Goal: Task Accomplishment & Management: Complete application form

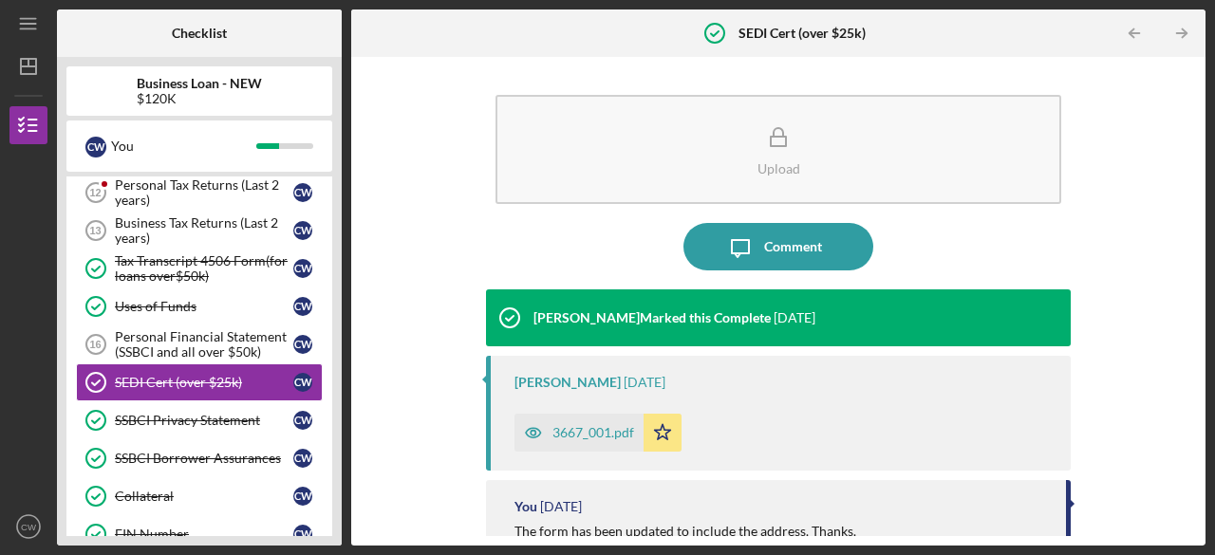
scroll to position [320, 0]
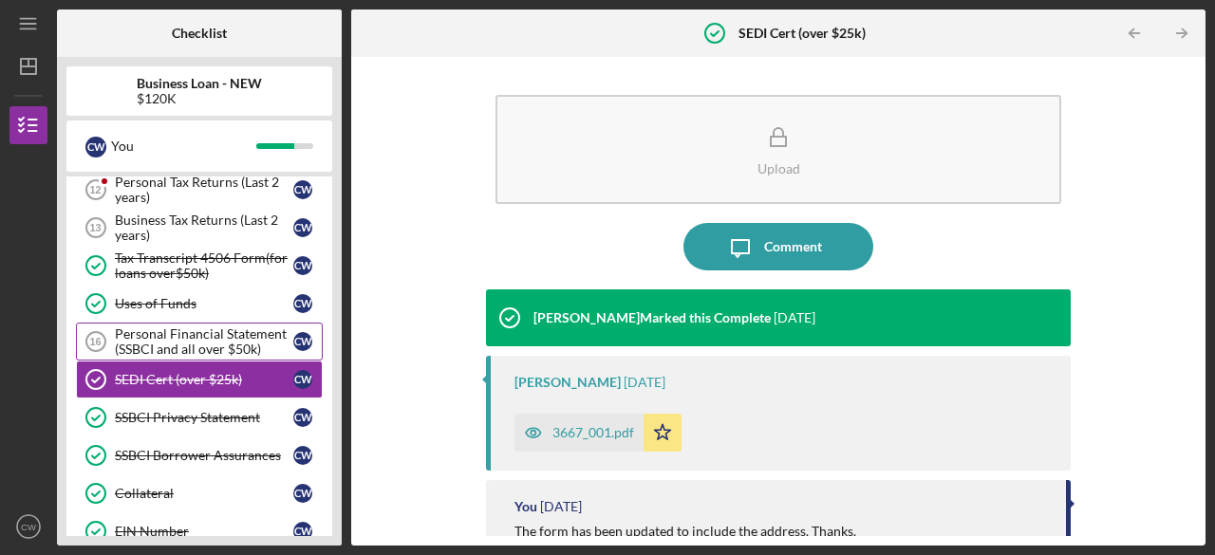
click at [186, 345] on div "Personal Financial Statement (SSBCI and all over $50k)" at bounding box center [204, 341] width 178 height 30
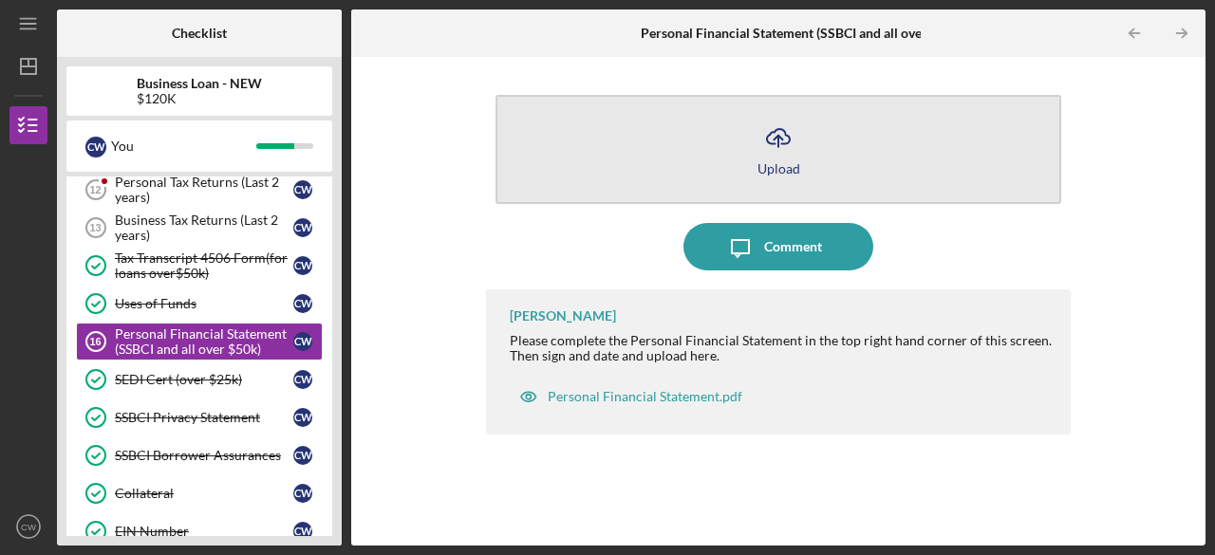
click at [752, 165] on button "Icon/Upload Upload" at bounding box center [778, 149] width 566 height 109
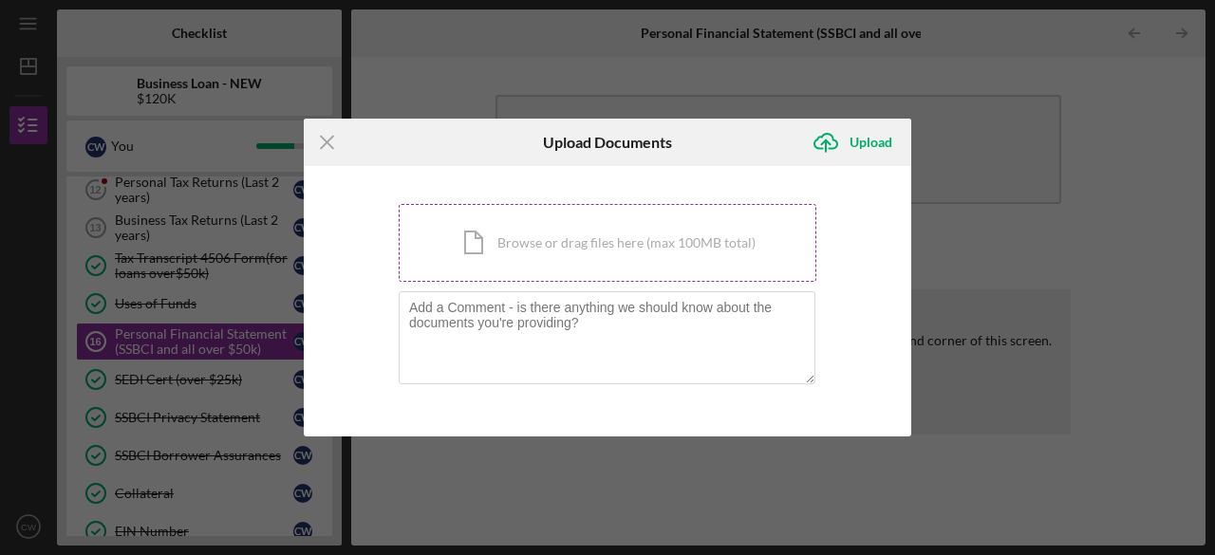
click at [526, 246] on div "Icon/Document Browse or drag files here (max 100MB total) Tap to choose files o…" at bounding box center [608, 243] width 418 height 78
click at [328, 145] on line at bounding box center [327, 142] width 12 height 12
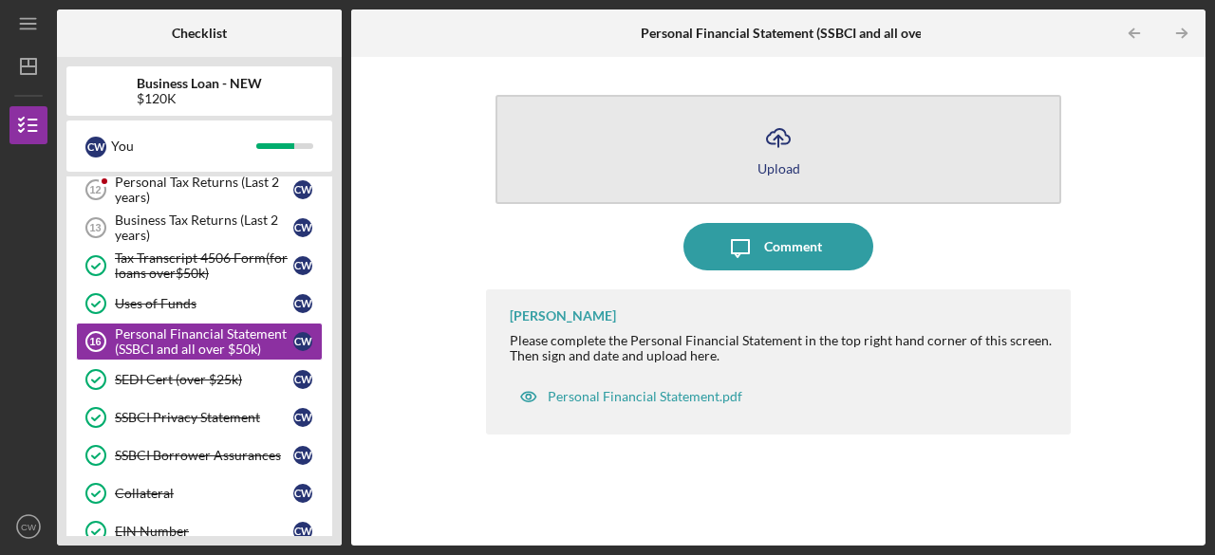
click at [773, 161] on div "Upload" at bounding box center [778, 168] width 43 height 14
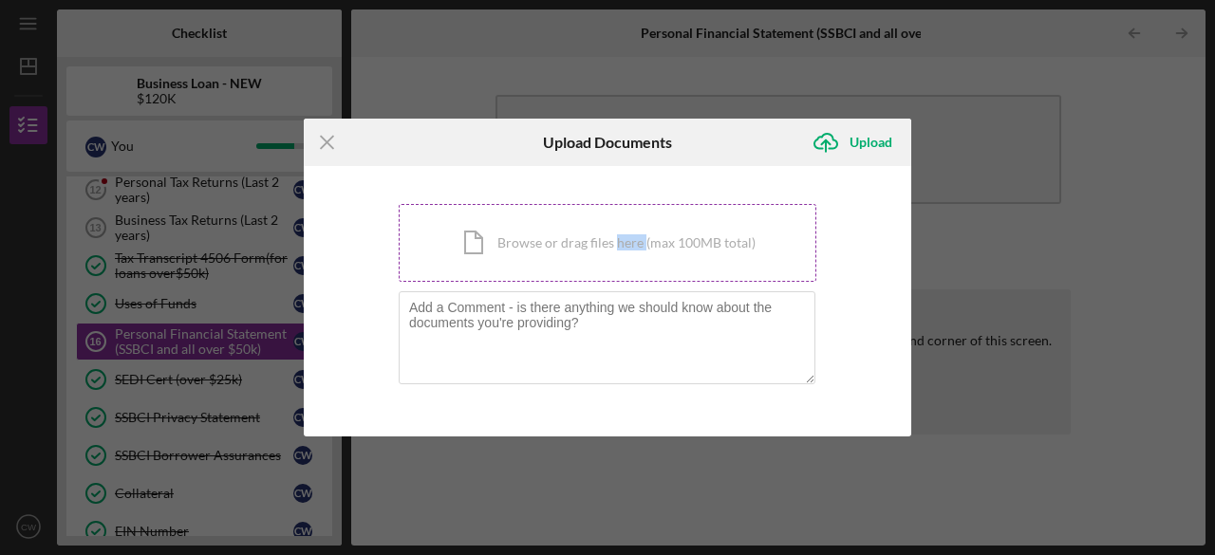
click at [627, 261] on div "Icon/Document Browse or drag files here (max 100MB total) Tap to choose files o…" at bounding box center [608, 243] width 418 height 78
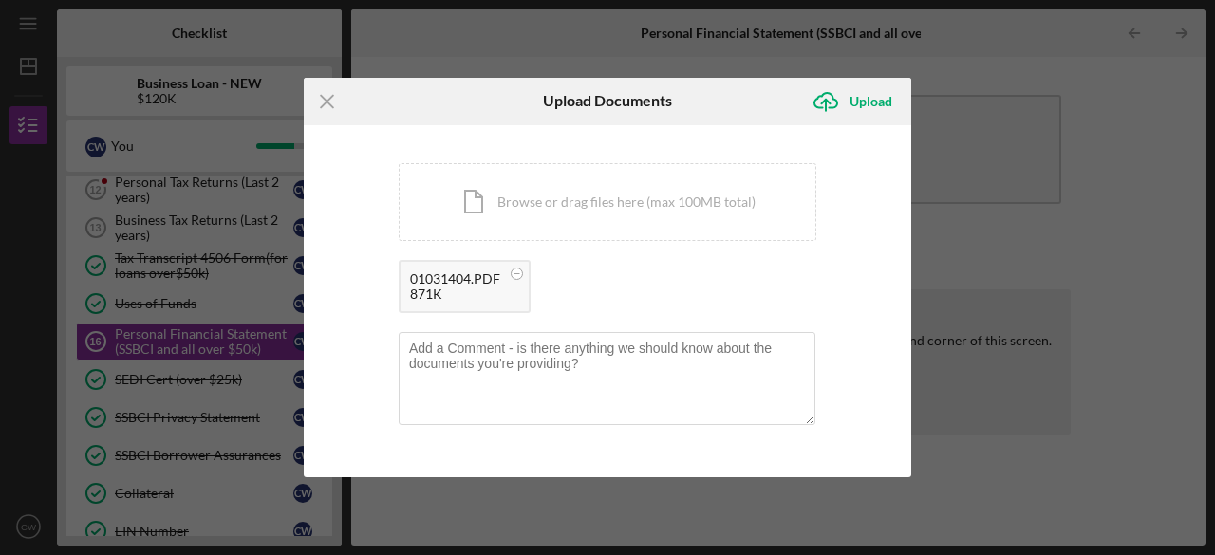
click at [440, 288] on div "871K" at bounding box center [455, 294] width 90 height 15
click at [856, 91] on div "Upload" at bounding box center [870, 102] width 43 height 38
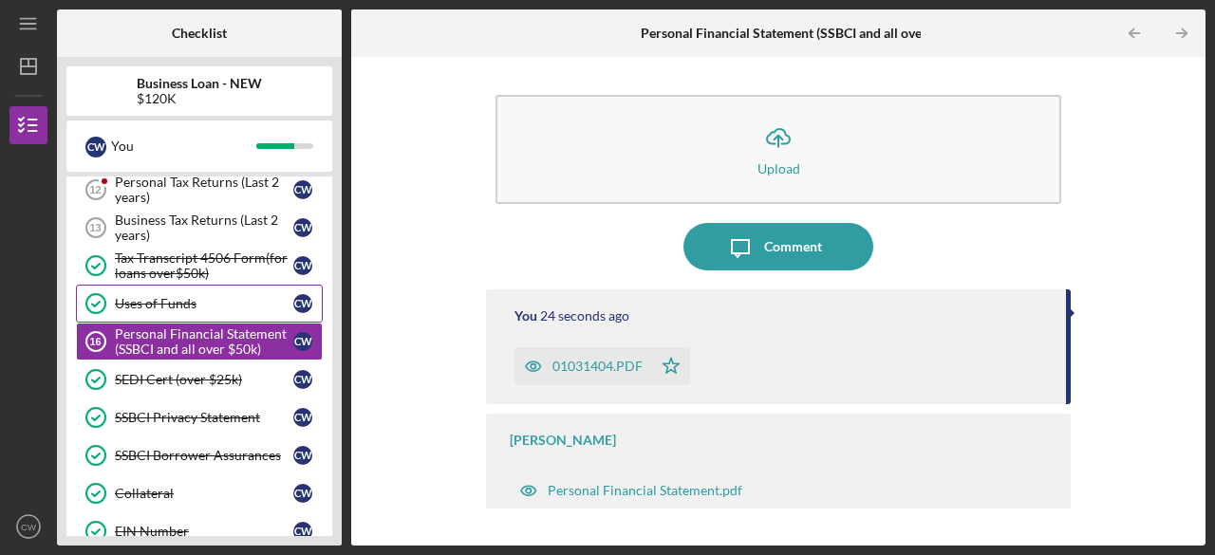
click at [156, 306] on link "Uses of Funds Uses of Funds C W" at bounding box center [199, 304] width 247 height 38
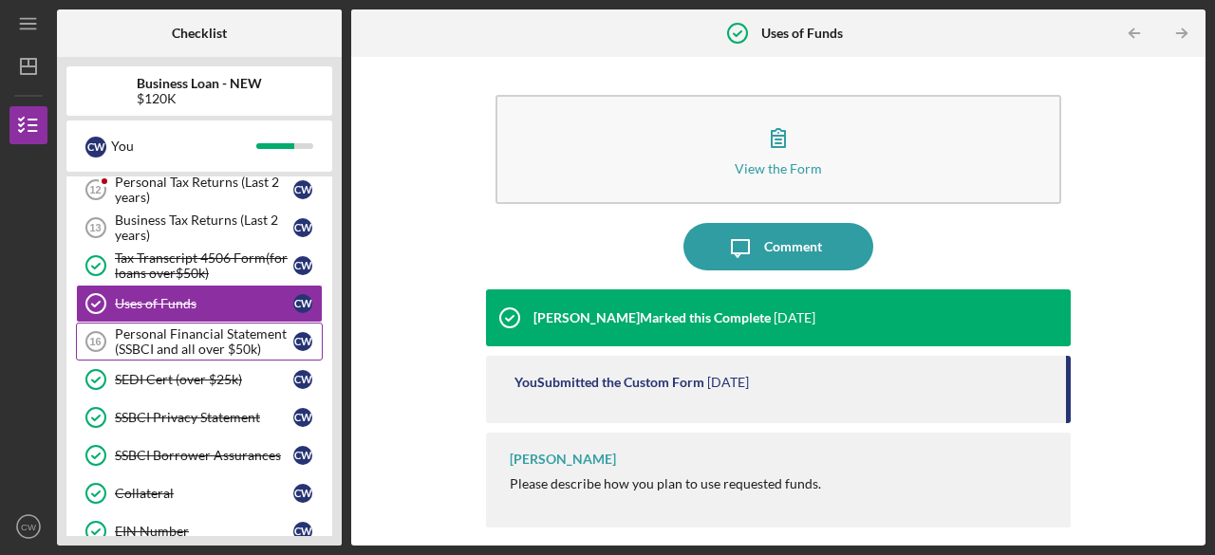
click at [156, 323] on link "Personal Financial Statement (SSBCI and all over $50k) 16 Personal Financial St…" at bounding box center [199, 342] width 247 height 38
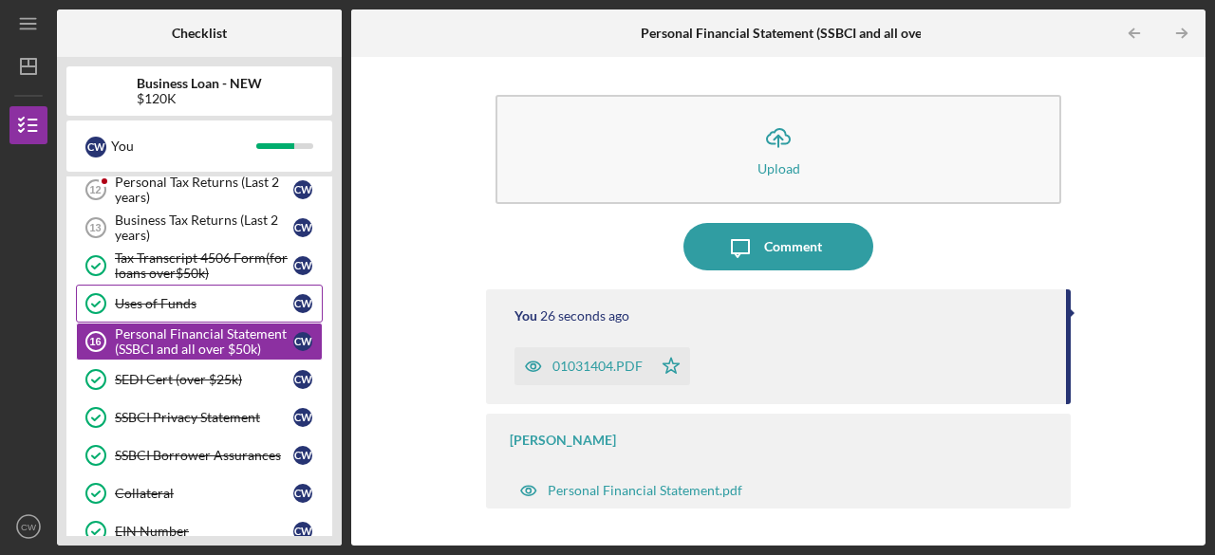
click at [153, 297] on div "Uses of Funds" at bounding box center [204, 303] width 178 height 15
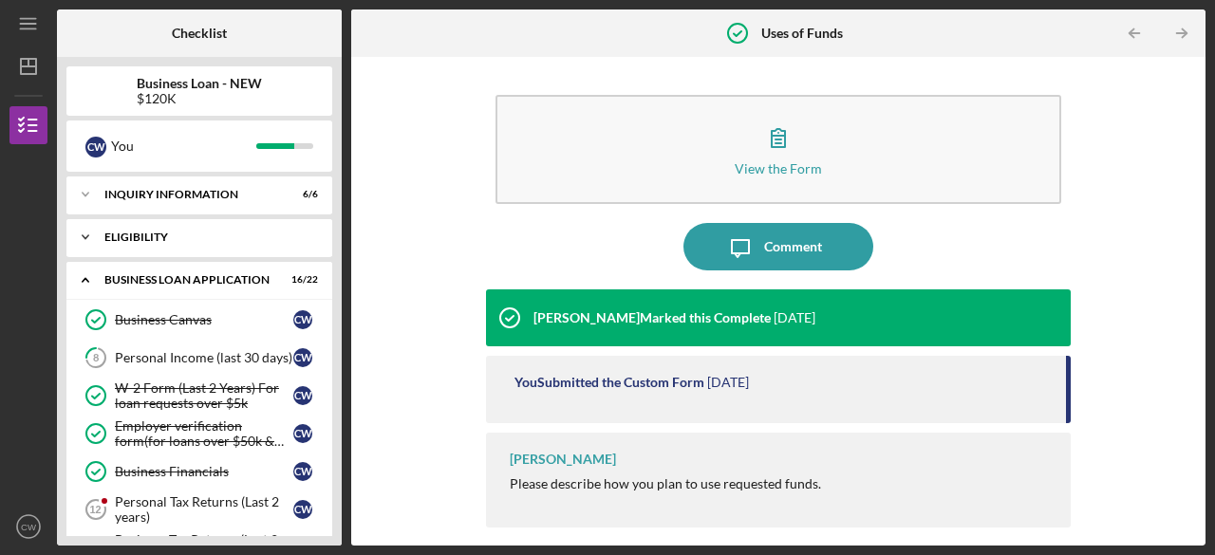
drag, startPoint x: 153, startPoint y: 297, endPoint x: 143, endPoint y: 223, distance: 74.6
click at [143, 223] on div "Icon/Expander INQUIRY INFORMATION 6 / 6 Icon/Expander ELIGIBILITY 1 / 1 Icon/Ex…" at bounding box center [199, 356] width 266 height 360
click at [143, 223] on div "Icon/Expander ELIGIBILITY 1 / 1" at bounding box center [199, 237] width 266 height 38
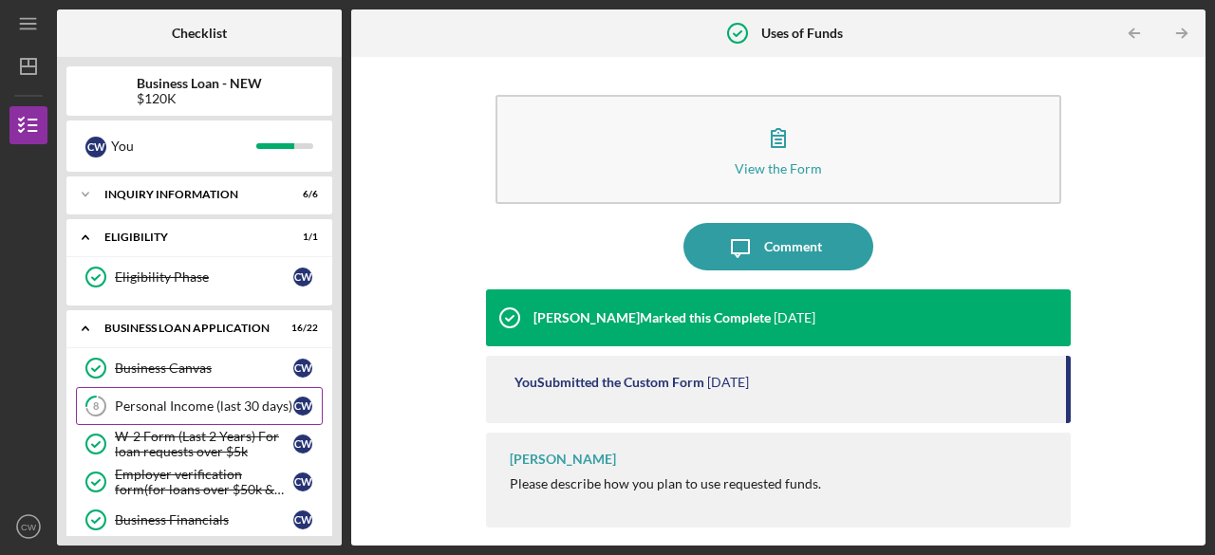
click at [159, 405] on div "Personal Income (last 30 days)" at bounding box center [204, 406] width 178 height 15
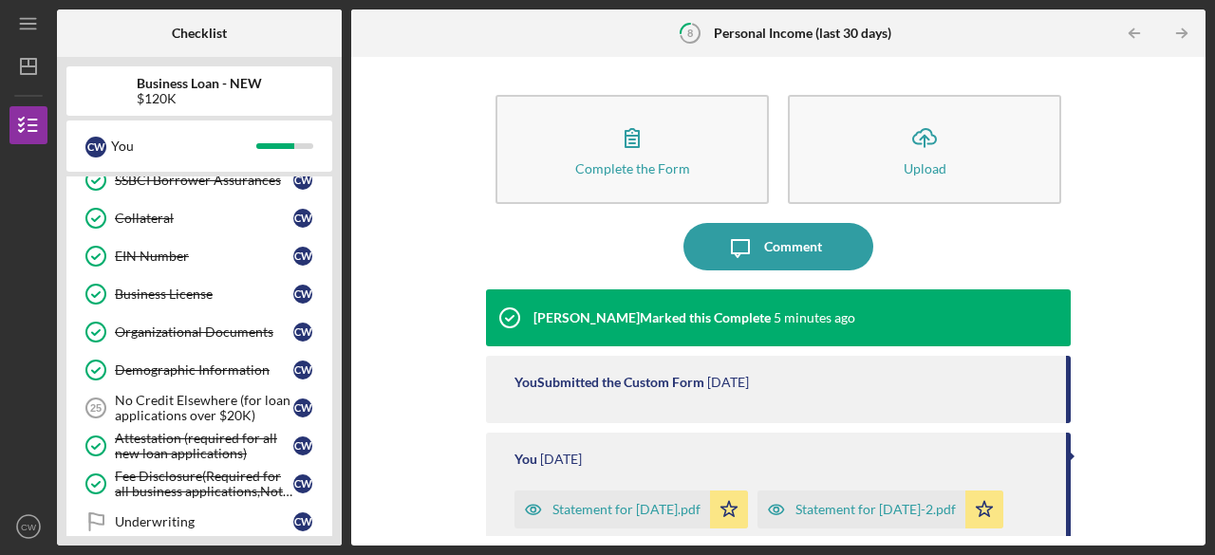
scroll to position [645, 0]
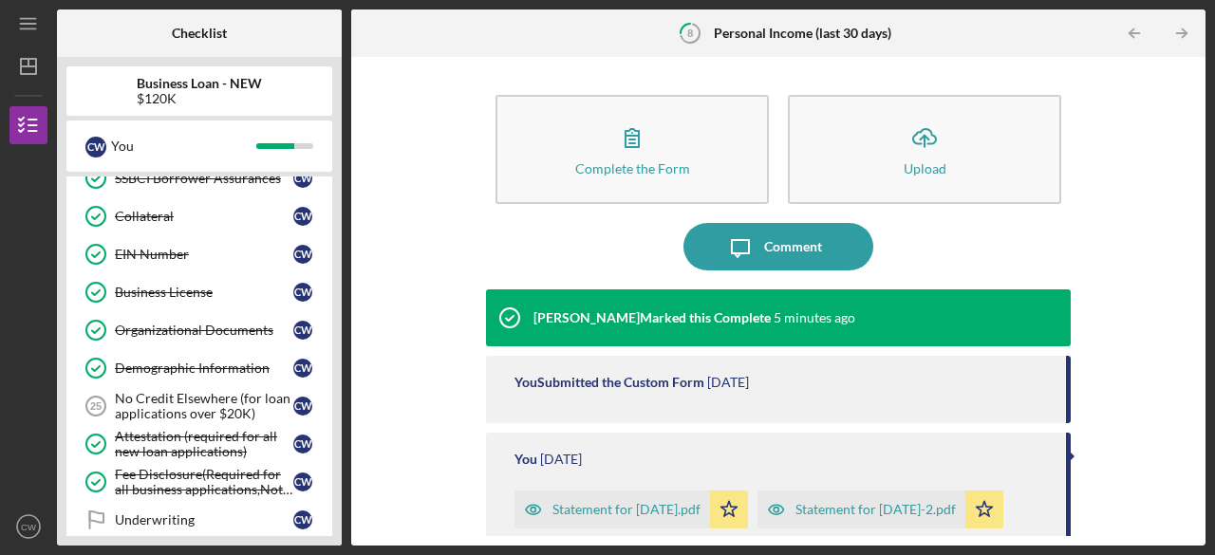
click at [159, 405] on div "No Credit Elsewhere (for loan applications over $20K)" at bounding box center [204, 406] width 178 height 30
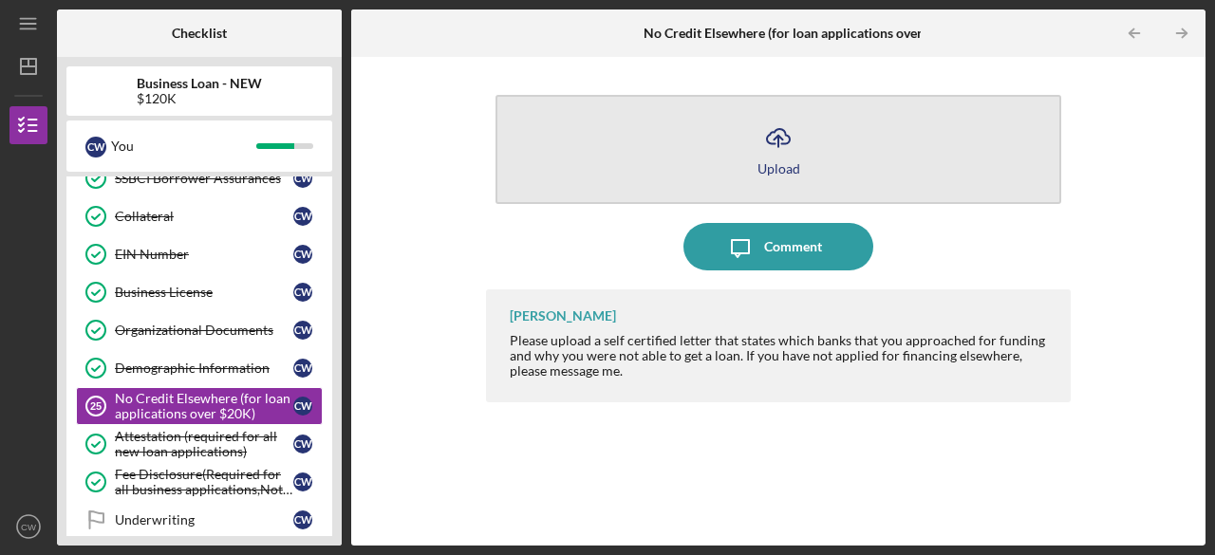
click at [771, 148] on icon "Icon/Upload" at bounding box center [777, 137] width 47 height 47
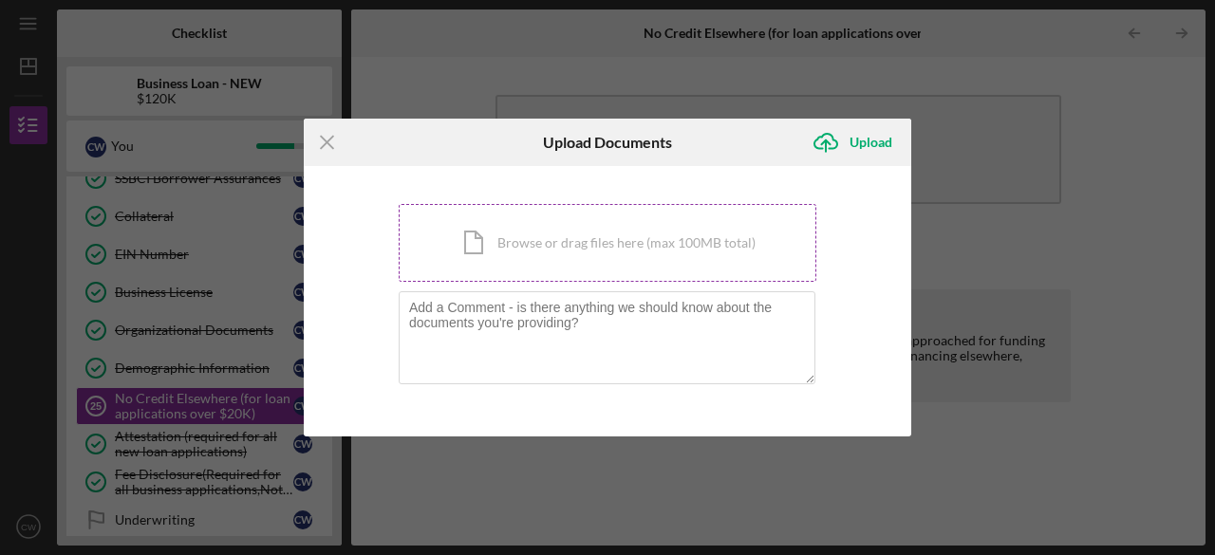
click at [509, 247] on div "Icon/Document Browse or drag files here (max 100MB total) Tap to choose files o…" at bounding box center [608, 243] width 418 height 78
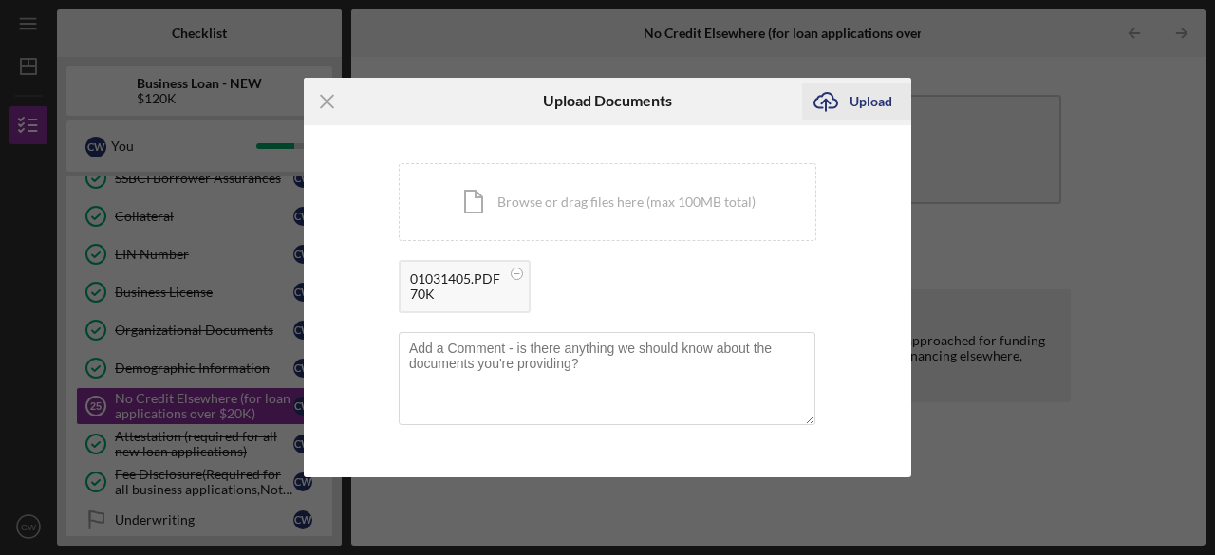
click at [869, 96] on div "Upload" at bounding box center [870, 102] width 43 height 38
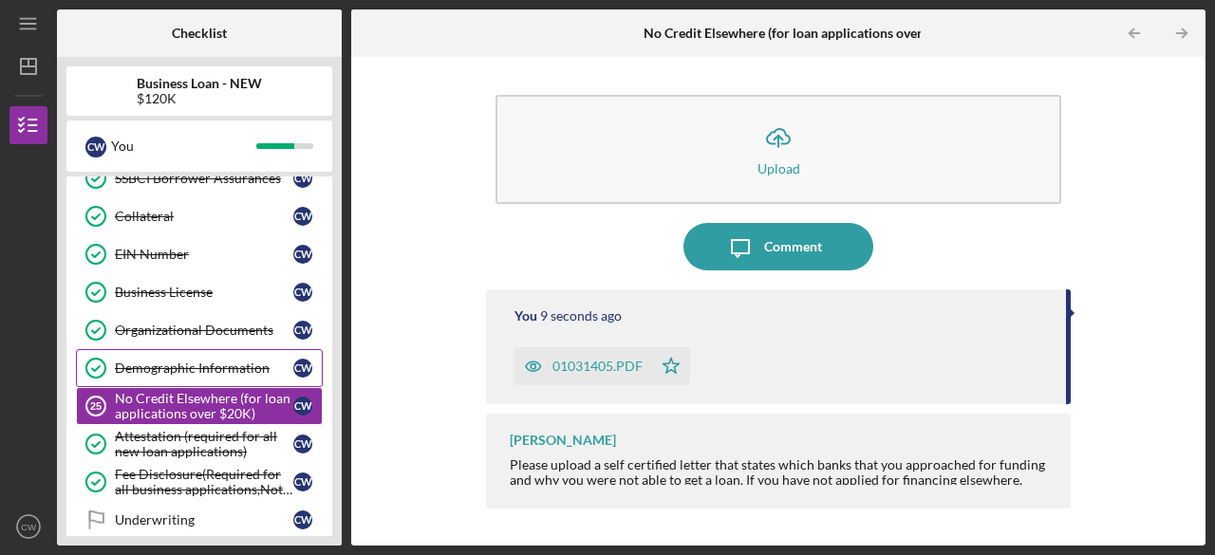
click at [214, 364] on link "Demographic Information Demographic Information C W" at bounding box center [199, 368] width 247 height 38
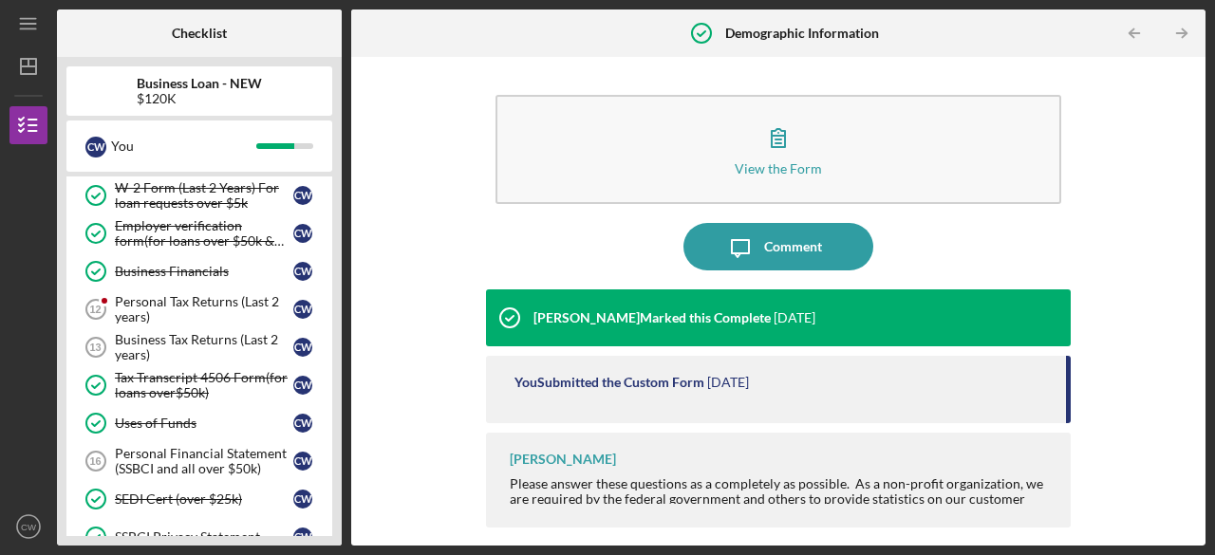
scroll to position [211, 0]
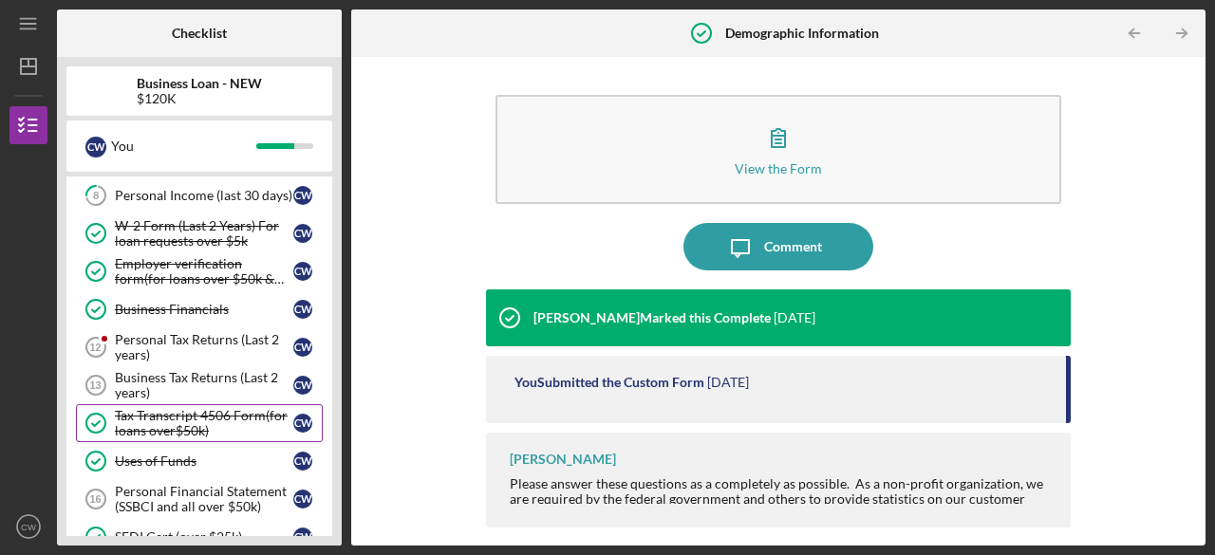
click at [200, 412] on div "Tax Transcript 4506 Form(for loans over$50k)" at bounding box center [204, 423] width 178 height 30
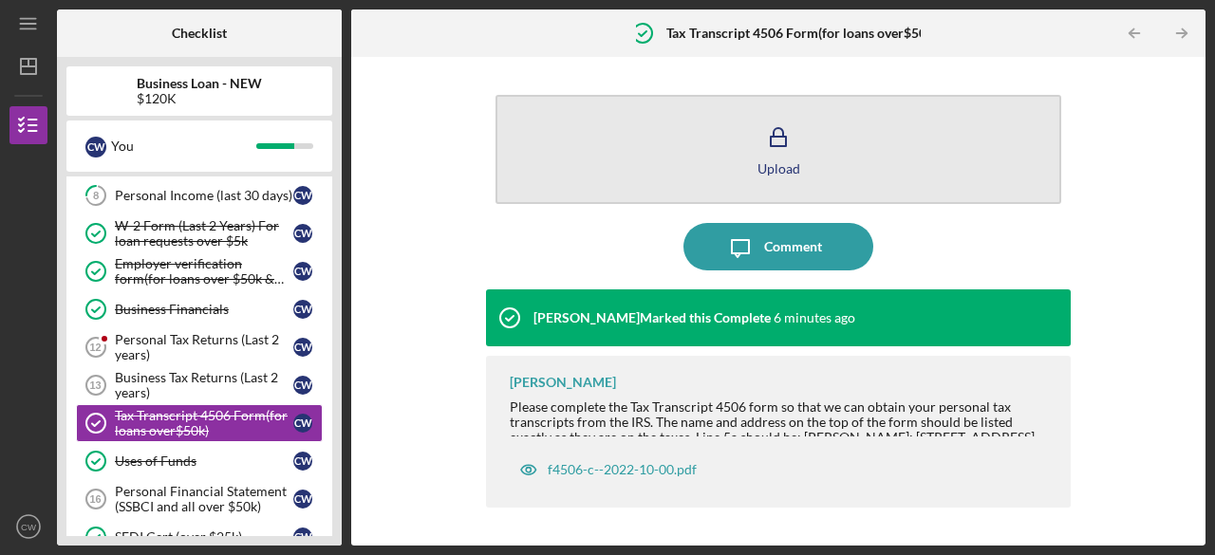
click at [762, 158] on icon "button" at bounding box center [777, 137] width 47 height 47
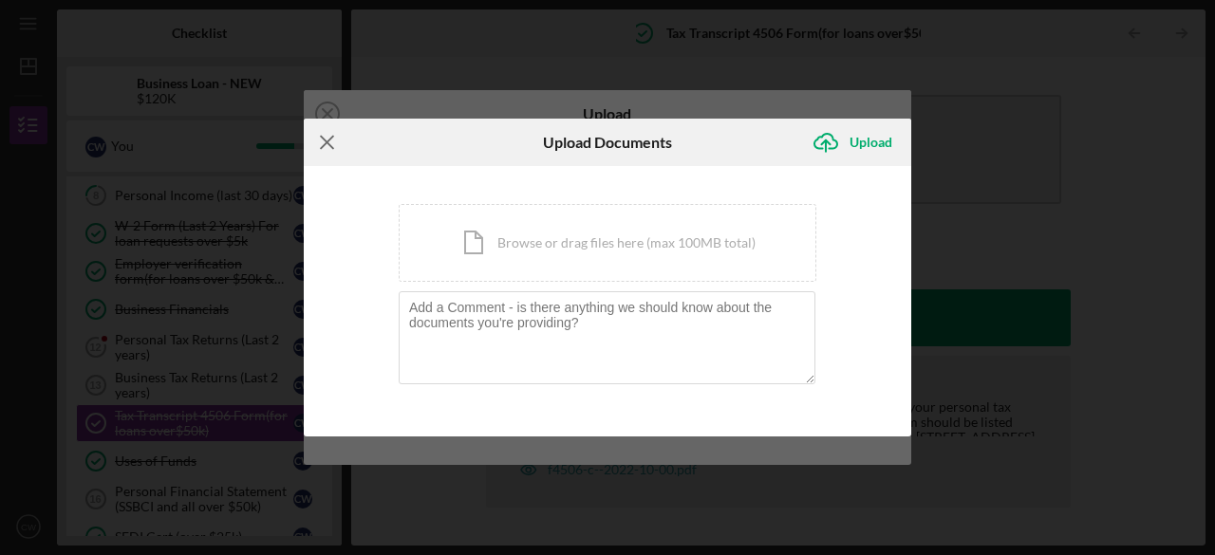
click at [323, 142] on icon "Icon/Menu Close" at bounding box center [327, 142] width 47 height 47
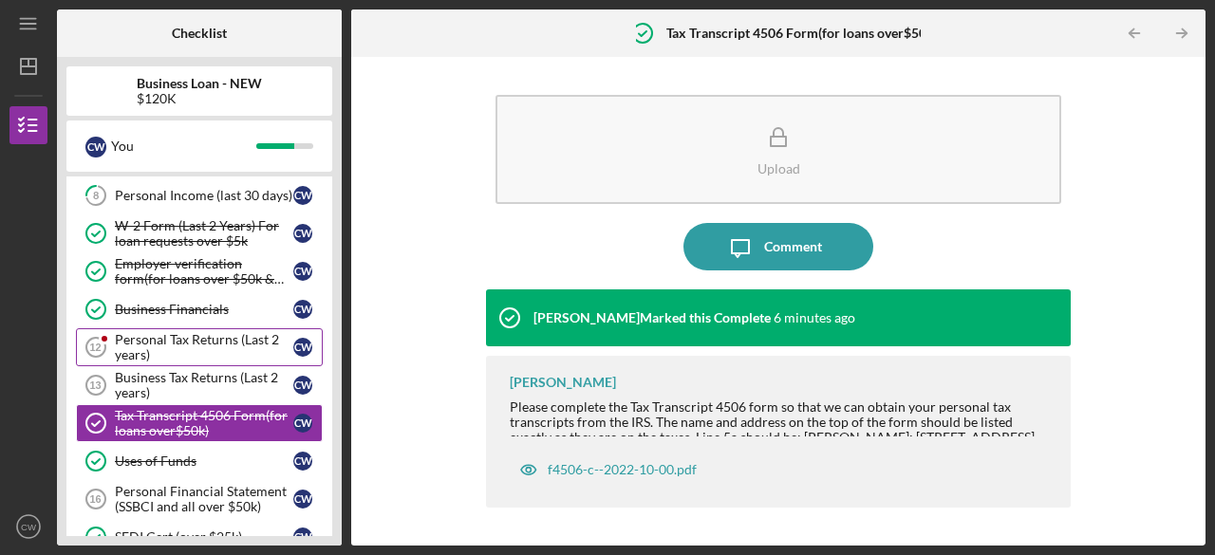
click at [254, 348] on div "Personal Tax Returns (Last 2 years)" at bounding box center [204, 347] width 178 height 30
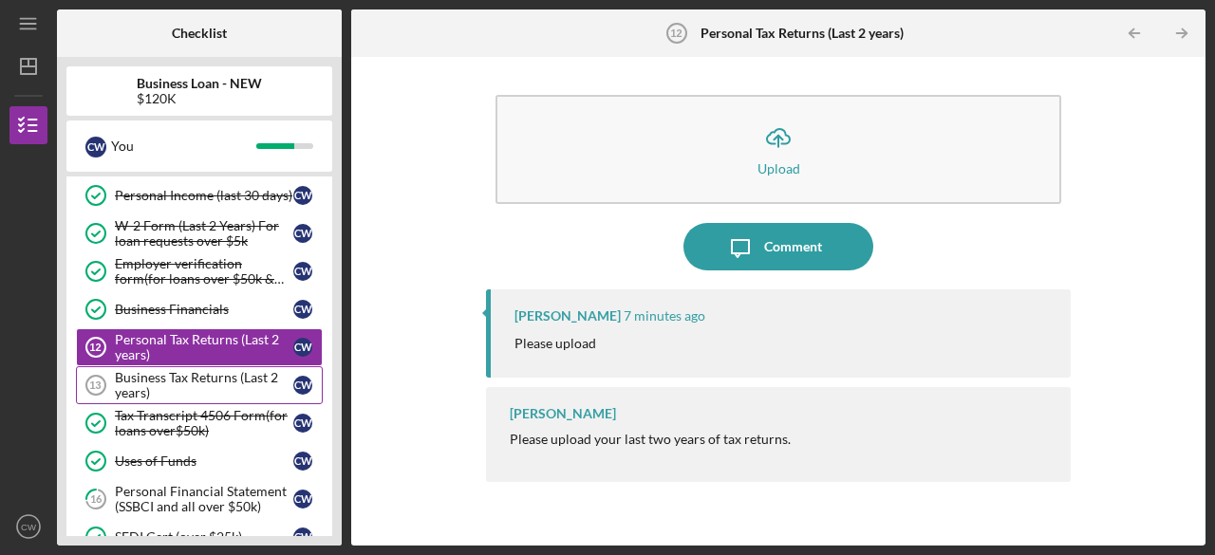
click at [200, 376] on div "Business Tax Returns (Last 2 years)" at bounding box center [204, 385] width 178 height 30
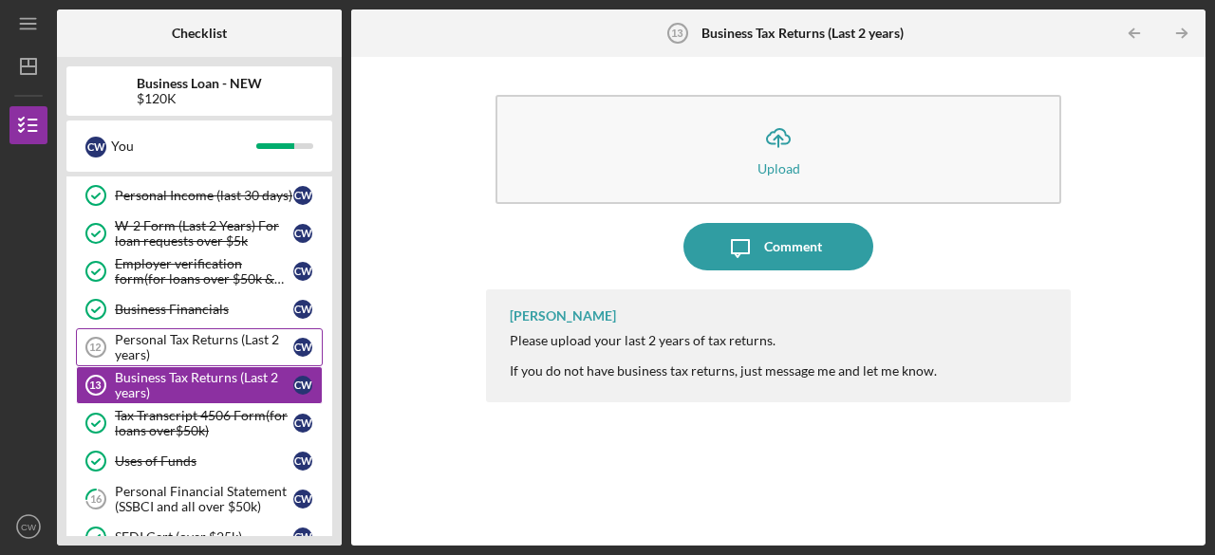
click at [209, 350] on div "Personal Tax Returns (Last 2 years)" at bounding box center [204, 347] width 178 height 30
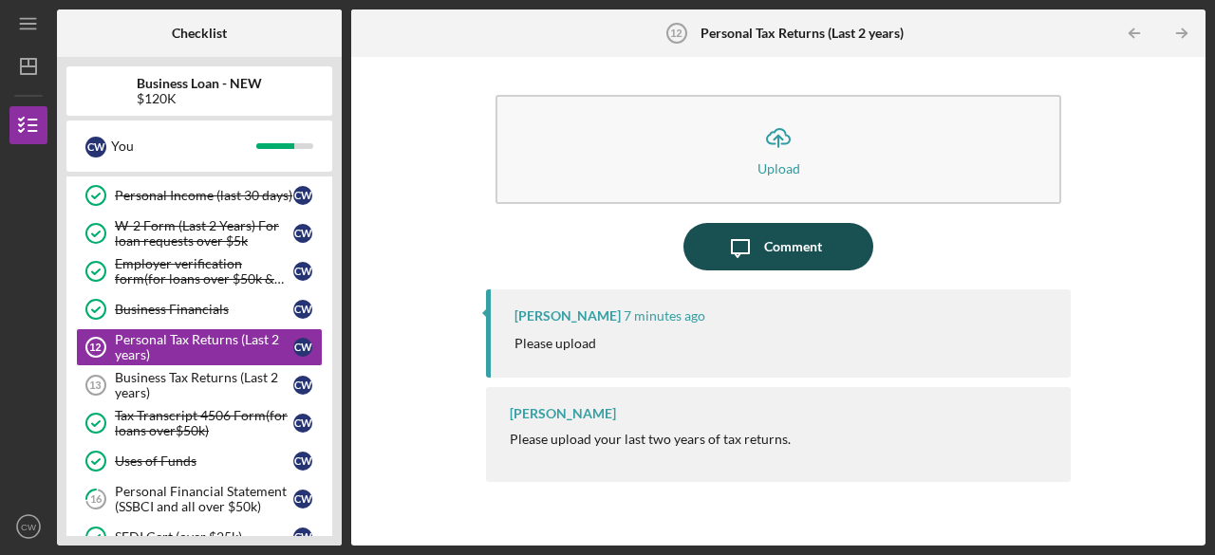
click at [819, 250] on div "Comment" at bounding box center [793, 246] width 58 height 47
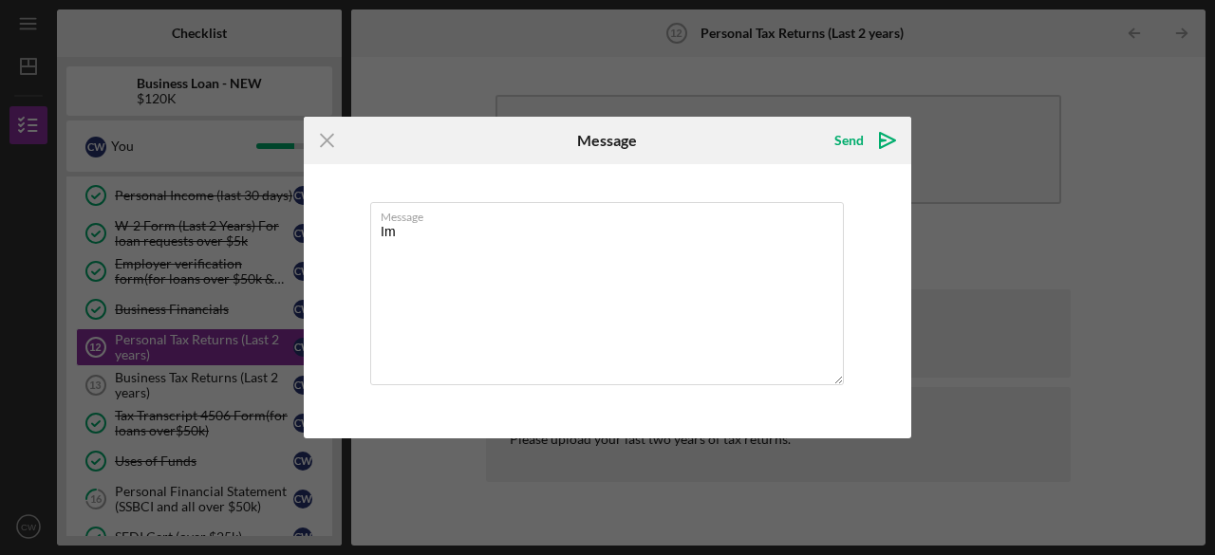
type textarea "I"
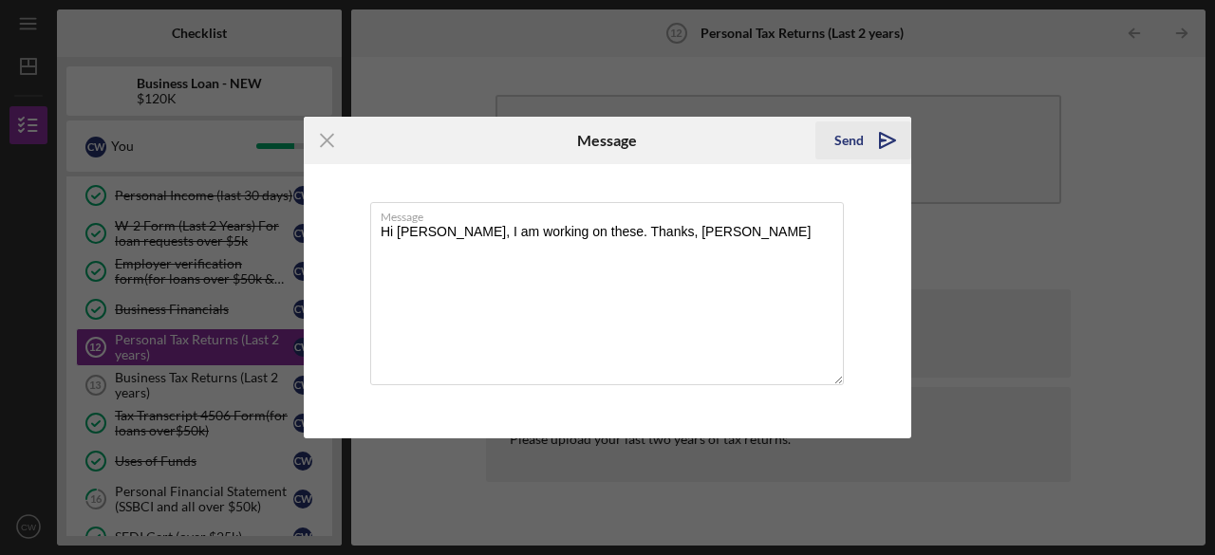
type textarea "Hi [PERSON_NAME], I am working on these. Thanks, [PERSON_NAME]"
click at [890, 141] on icon "Icon/icon-invite-send" at bounding box center [887, 140] width 47 height 47
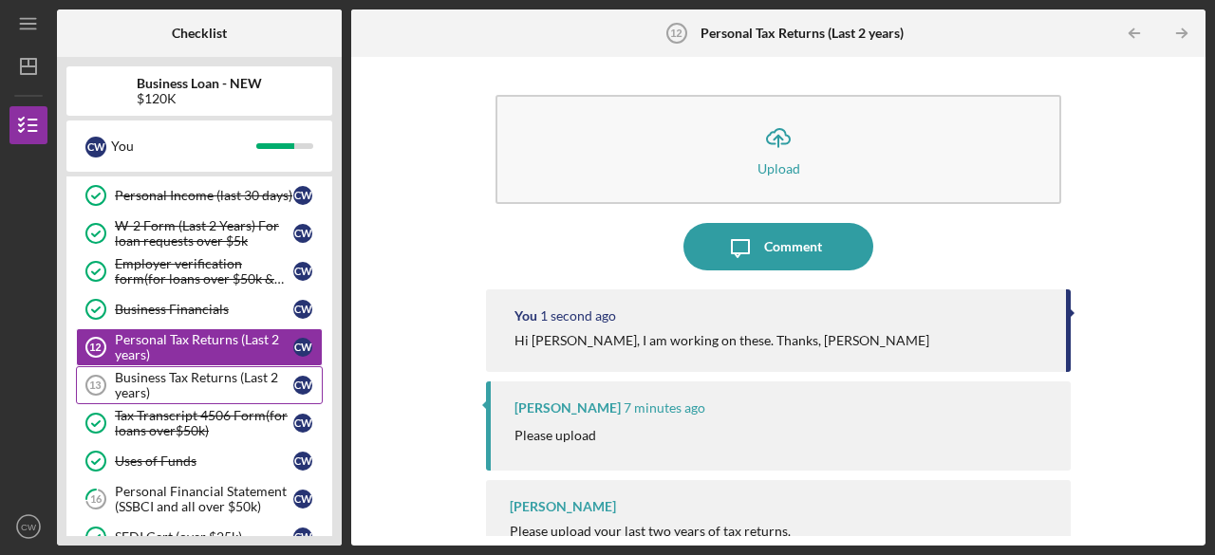
click at [190, 377] on div "Business Tax Returns (Last 2 years)" at bounding box center [204, 385] width 178 height 30
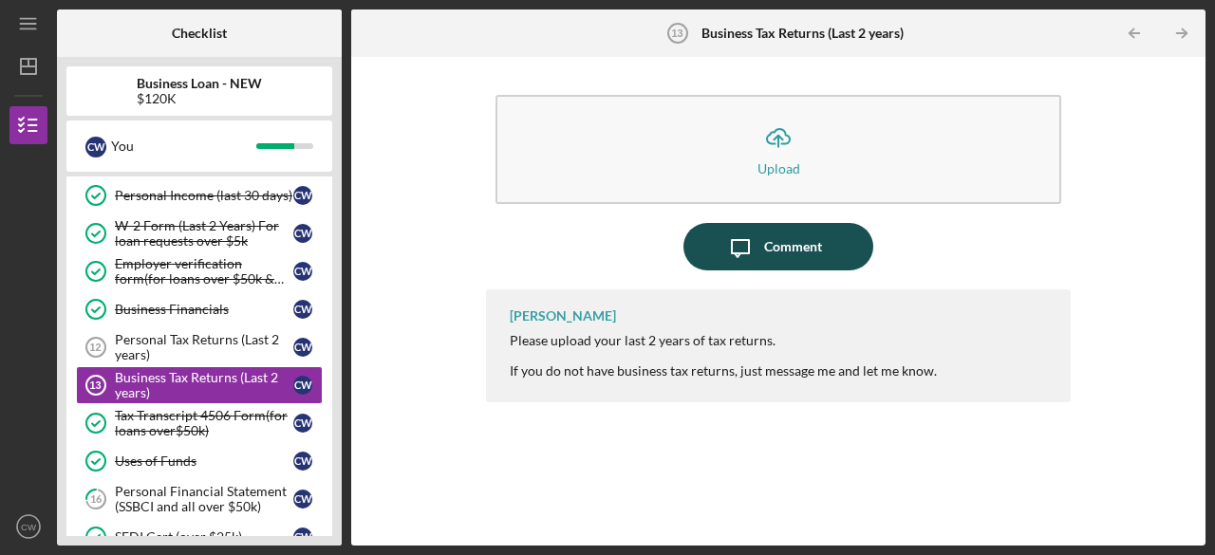
click at [785, 248] on div "Comment" at bounding box center [793, 246] width 58 height 47
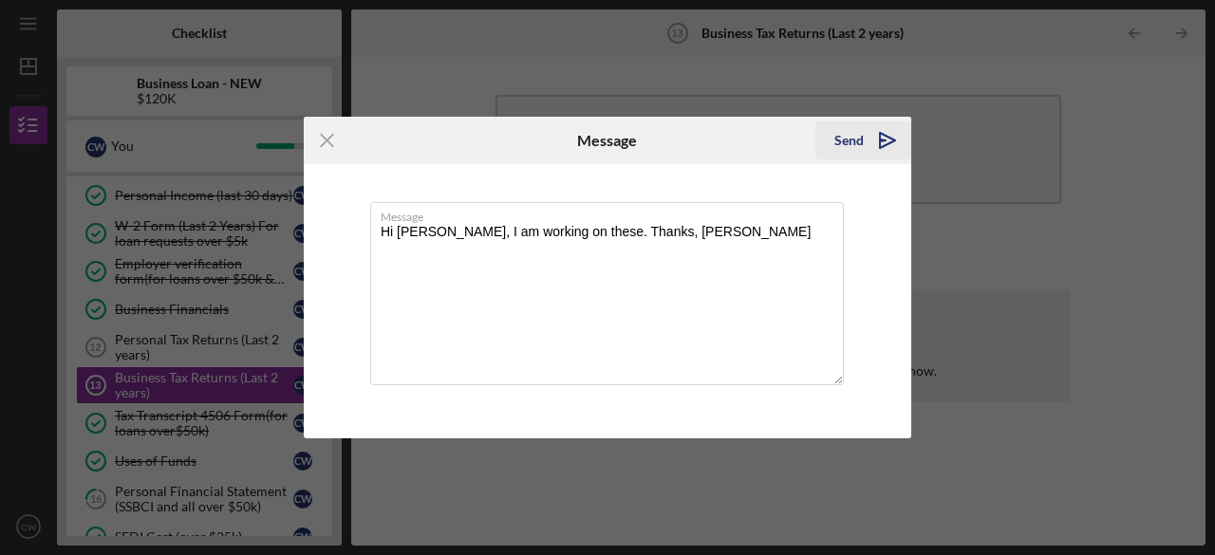
type textarea "Hi [PERSON_NAME], I am working on these. Thanks, [PERSON_NAME]"
click at [884, 139] on icon "Icon/icon-invite-send" at bounding box center [887, 140] width 47 height 47
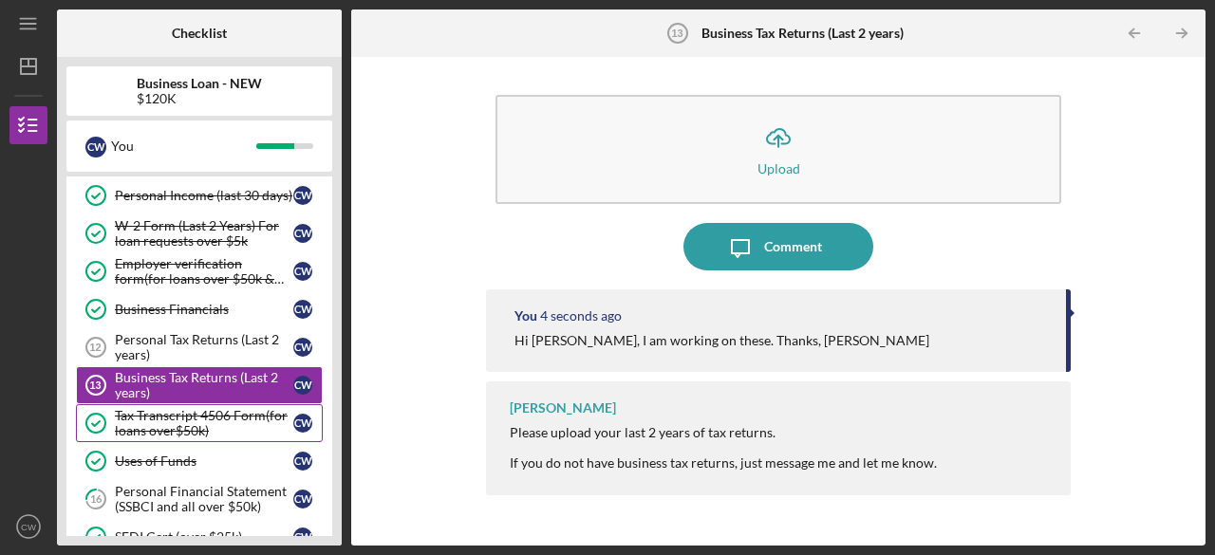
click at [195, 408] on div "Tax Transcript 4506 Form(for loans over$50k)" at bounding box center [204, 423] width 178 height 30
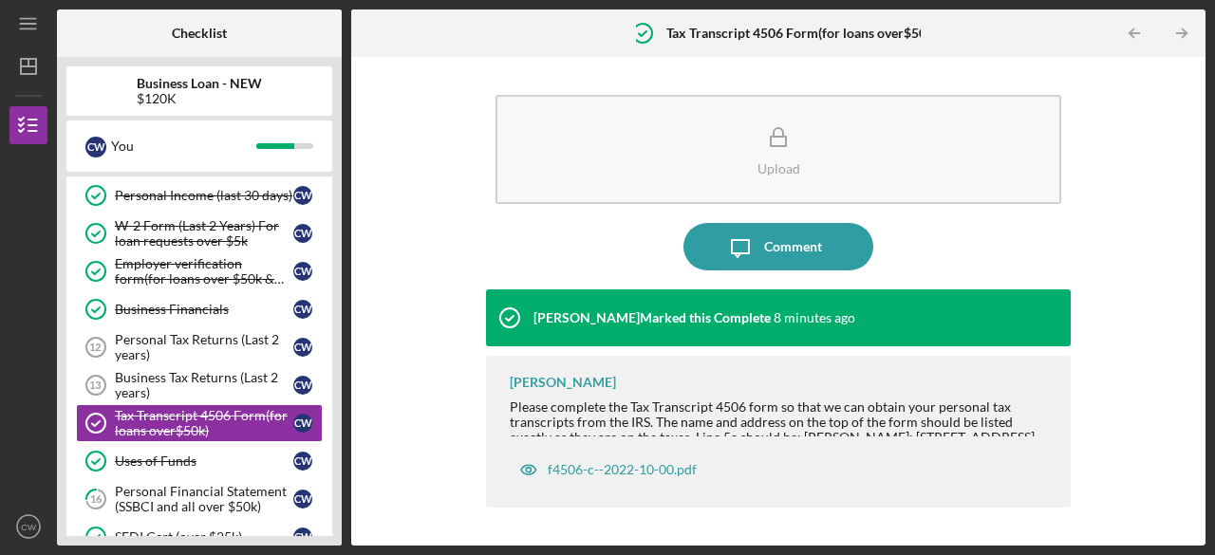
click at [412, 73] on div "Upload Icon/Message Comment [PERSON_NAME] Marked this Complete 8 minutes ago [P…" at bounding box center [778, 301] width 835 height 470
click at [152, 337] on div "Personal Tax Returns (Last 2 years)" at bounding box center [204, 347] width 178 height 30
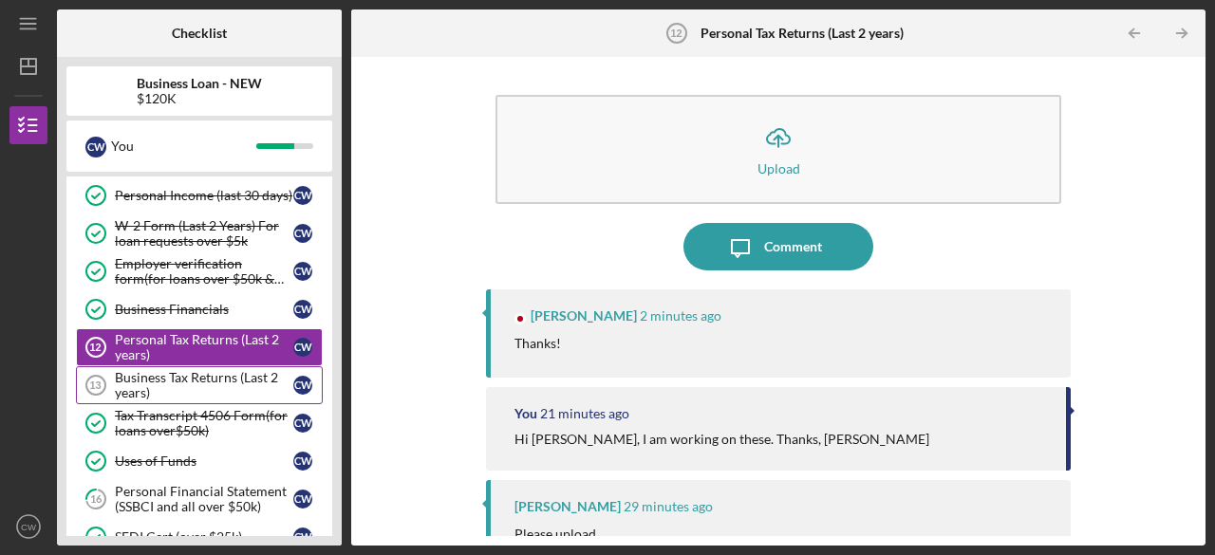
click at [151, 370] on div "Business Tax Returns (Last 2 years)" at bounding box center [204, 385] width 178 height 30
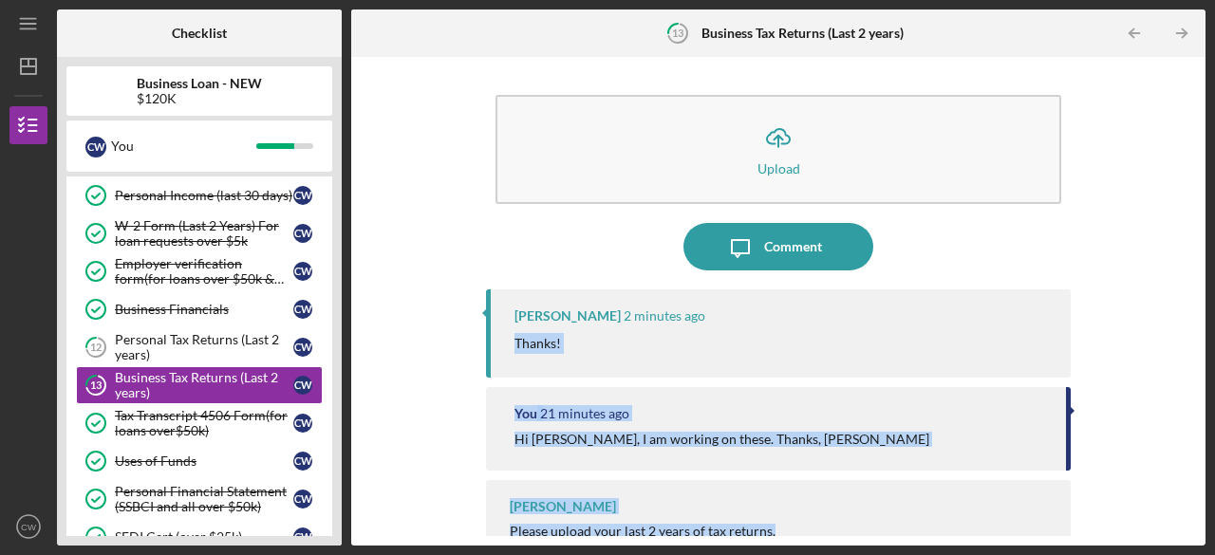
drag, startPoint x: 1198, startPoint y: 303, endPoint x: 1165, endPoint y: 502, distance: 201.9
click at [1165, 502] on div "Icon/Upload Upload Icon/Message Comment [PERSON_NAME] 2 minutes ago Thanks! You…" at bounding box center [778, 301] width 854 height 489
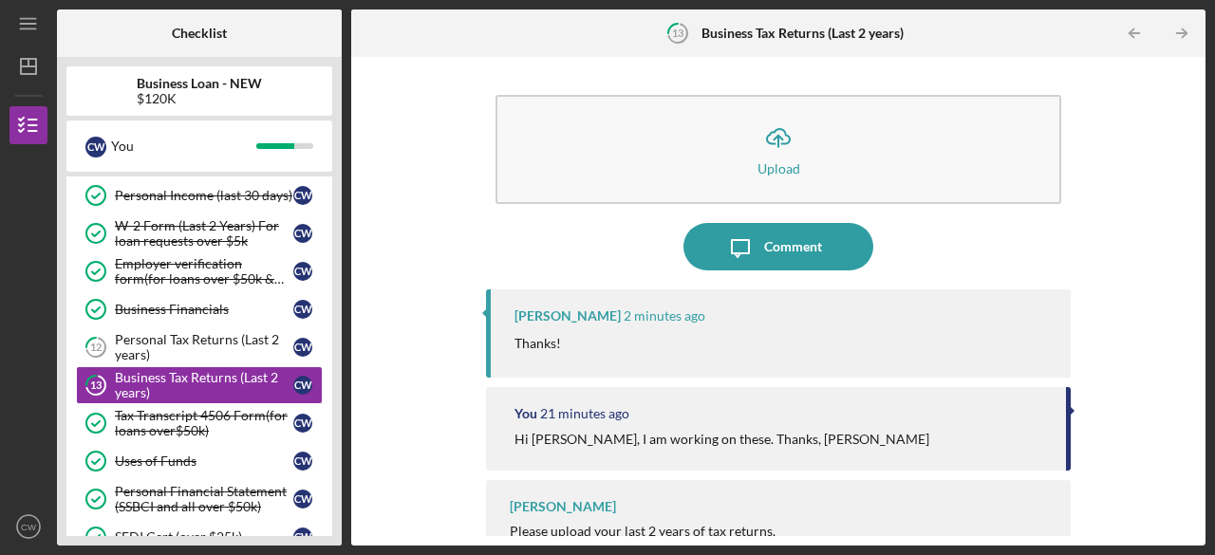
drag, startPoint x: 1139, startPoint y: 236, endPoint x: 388, endPoint y: 284, distance: 752.1
